Goal: Information Seeking & Learning: Check status

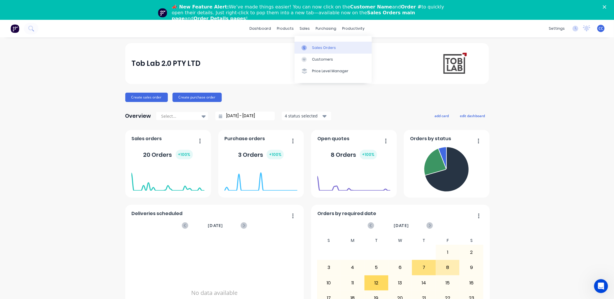
click at [319, 48] on div "Sales Orders" at bounding box center [324, 47] width 24 height 5
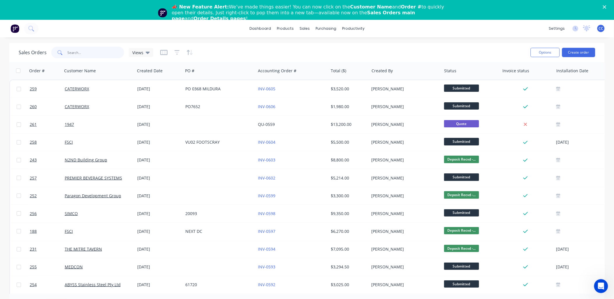
click at [85, 51] on input "text" at bounding box center [96, 53] width 57 height 12
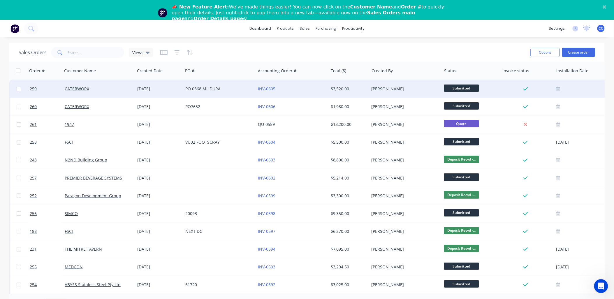
click at [230, 94] on div "PO 0368 MILDURA" at bounding box center [219, 88] width 73 height 17
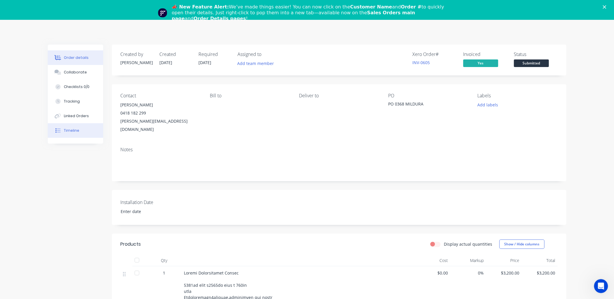
click at [75, 131] on div "Timeline" at bounding box center [71, 130] width 15 height 5
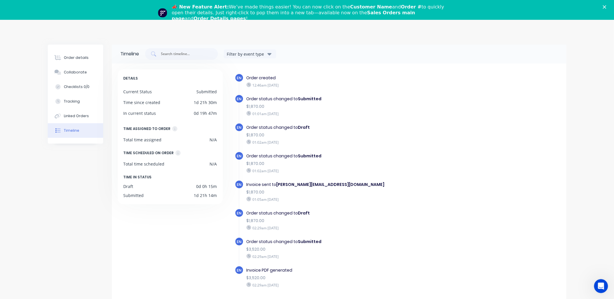
click at [607, 6] on icon "Close" at bounding box center [604, 6] width 3 height 3
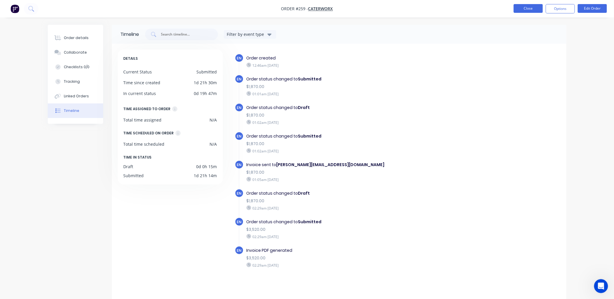
click at [531, 8] on button "Close" at bounding box center [528, 8] width 29 height 9
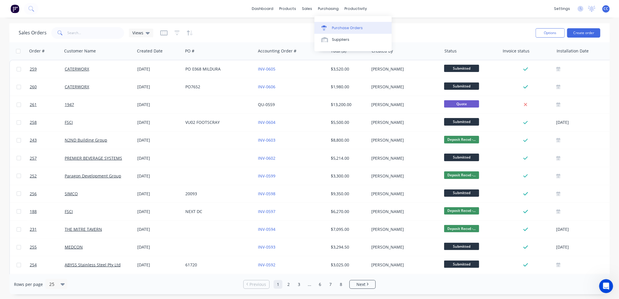
click at [342, 24] on link "Purchase Orders" at bounding box center [353, 28] width 77 height 12
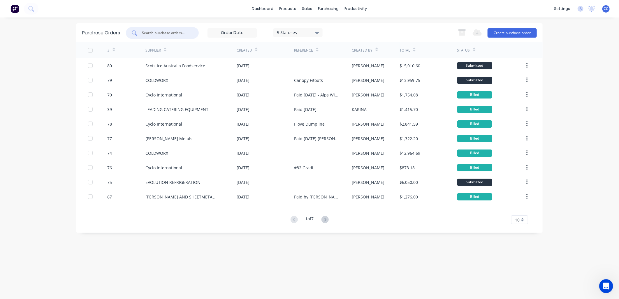
click at [161, 32] on input "text" at bounding box center [165, 33] width 48 height 6
type input "evolution"
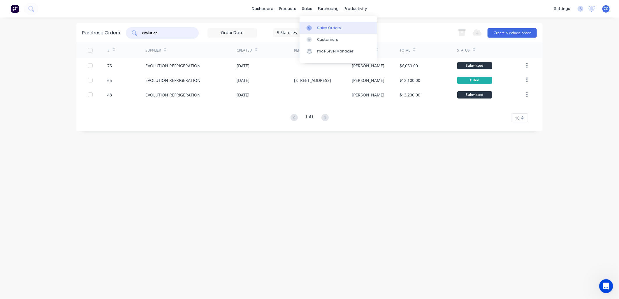
click at [327, 29] on div "Sales Orders" at bounding box center [329, 27] width 24 height 5
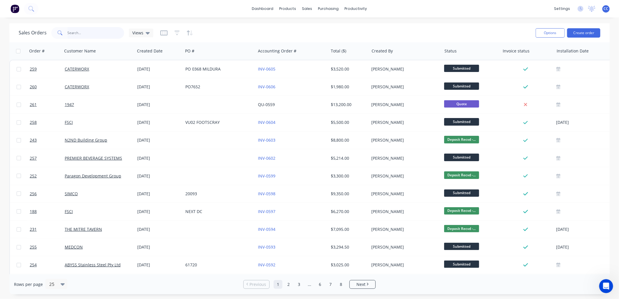
click at [87, 34] on input "text" at bounding box center [96, 33] width 57 height 12
type input "lonale"
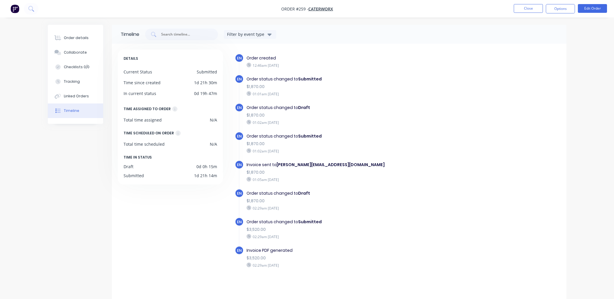
scroll to position [4, 0]
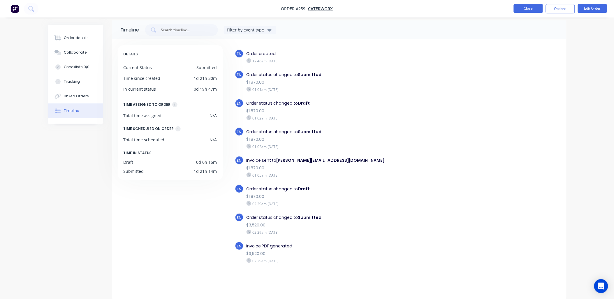
click at [530, 10] on button "Close" at bounding box center [528, 8] width 29 height 9
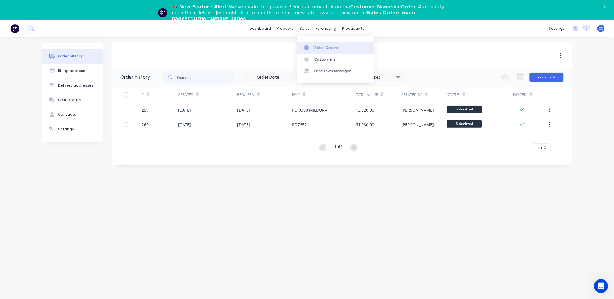
click at [332, 48] on div "Sales Orders" at bounding box center [327, 47] width 24 height 5
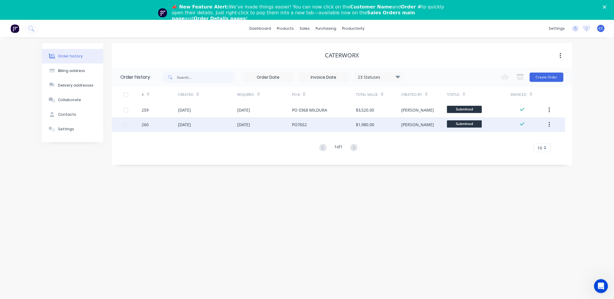
click at [224, 124] on div "[DATE]" at bounding box center [207, 124] width 59 height 15
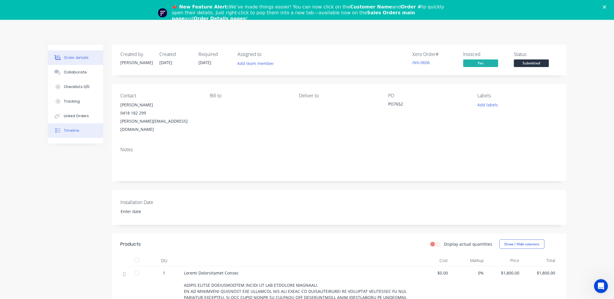
click at [75, 130] on div "Timeline" at bounding box center [71, 130] width 15 height 5
